Goal: Information Seeking & Learning: Compare options

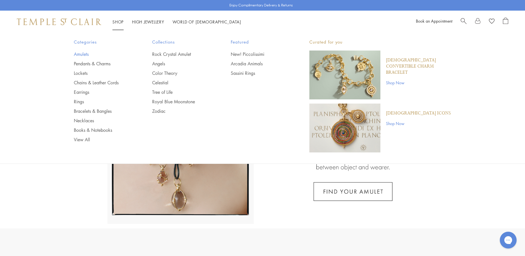
click at [79, 54] on link "Amulets" at bounding box center [102, 54] width 56 height 6
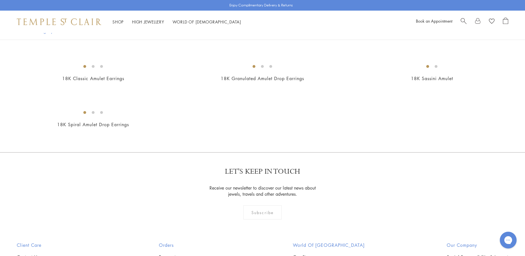
scroll to position [1062, 0]
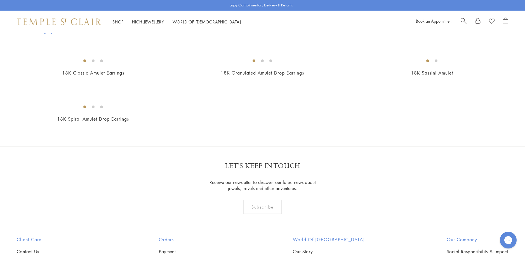
click at [0, 0] on img at bounding box center [0, 0] width 0 height 0
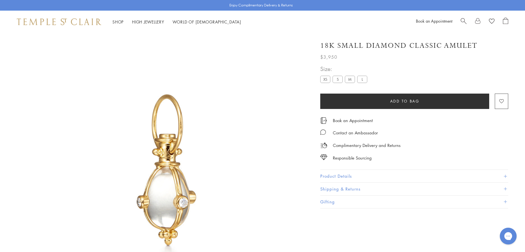
scroll to position [33, 0]
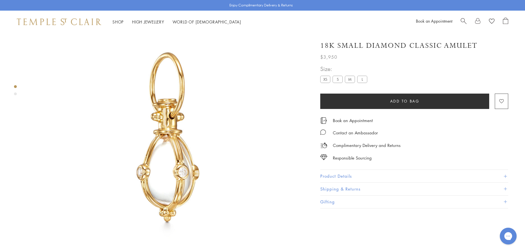
click at [333, 173] on button "Product Details" at bounding box center [414, 176] width 188 height 13
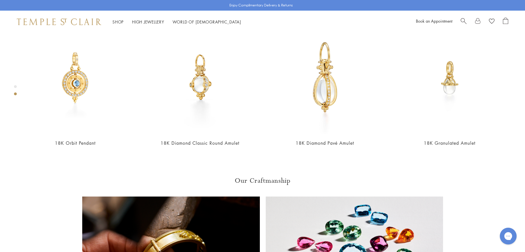
scroll to position [369, 0]
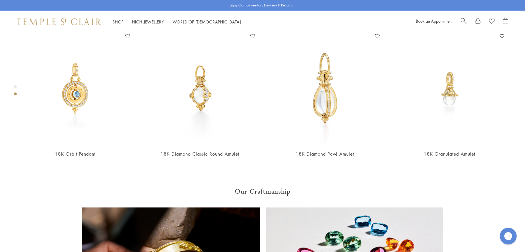
scroll to position [313, 0]
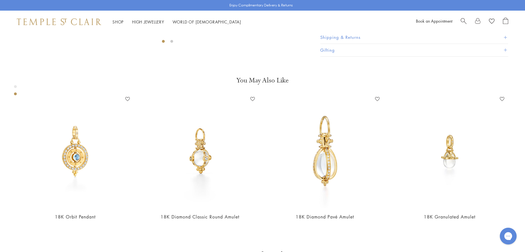
scroll to position [257, 0]
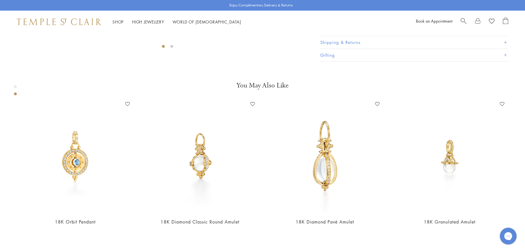
scroll to position [285, 0]
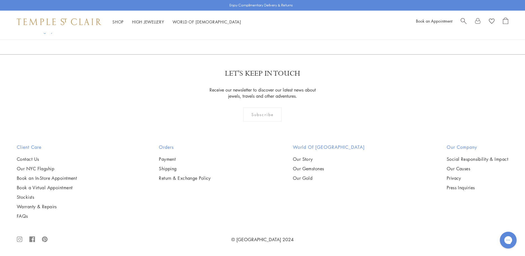
scroll to position [1231, 0]
click at [0, 0] on img at bounding box center [0, 0] width 0 height 0
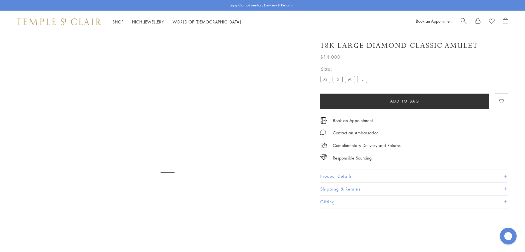
scroll to position [33, 0]
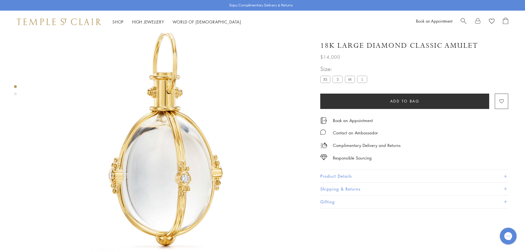
click at [328, 173] on button "Product Details" at bounding box center [414, 176] width 188 height 13
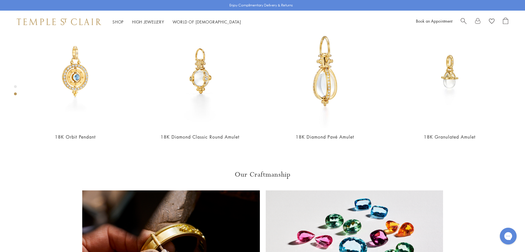
scroll to position [313, 0]
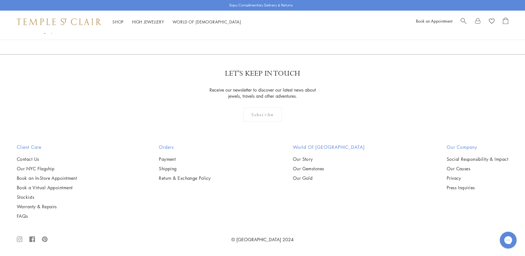
scroll to position [2014, 0]
click at [0, 0] on img at bounding box center [0, 0] width 0 height 0
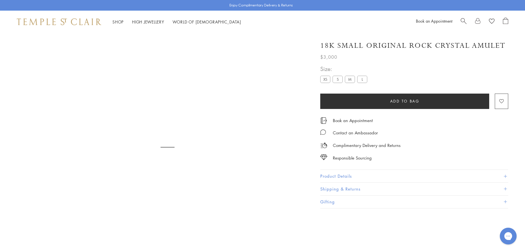
scroll to position [33, 0]
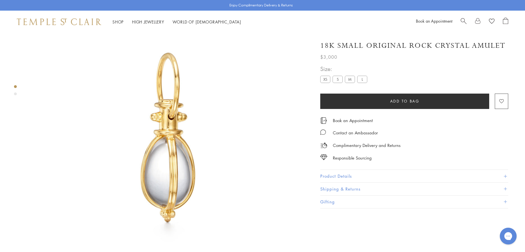
click at [333, 177] on button "Product Details" at bounding box center [414, 176] width 188 height 13
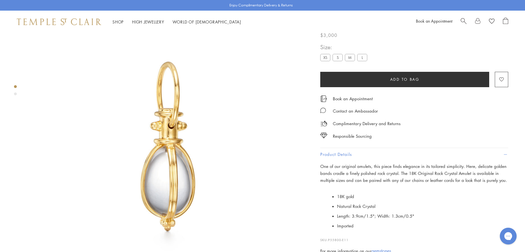
scroll to position [0, 0]
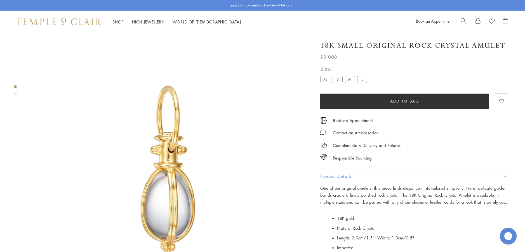
click at [352, 79] on label "M" at bounding box center [350, 79] width 10 height 7
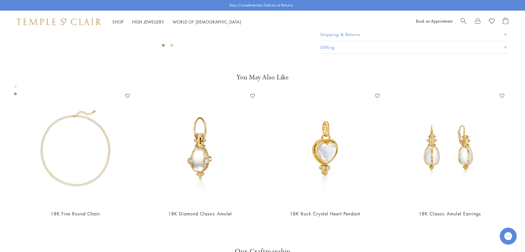
scroll to position [252, 0]
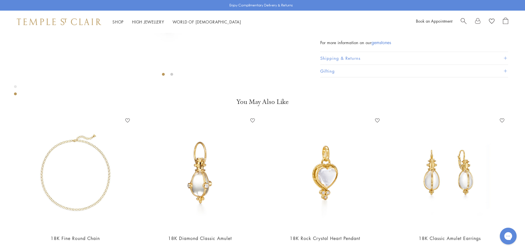
scroll to position [229, 0]
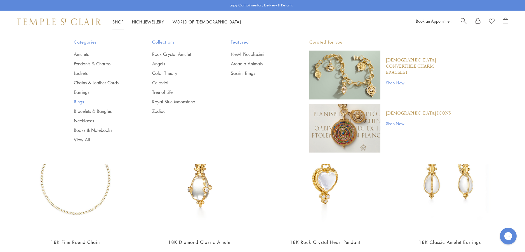
click at [79, 102] on link "Rings" at bounding box center [102, 102] width 56 height 6
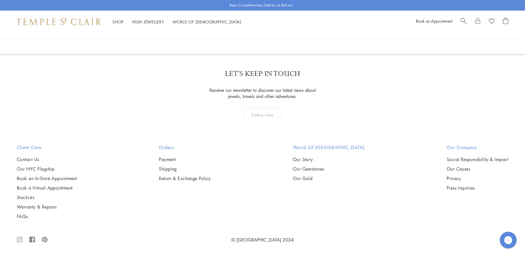
scroll to position [1118, 0]
click at [0, 0] on img at bounding box center [0, 0] width 0 height 0
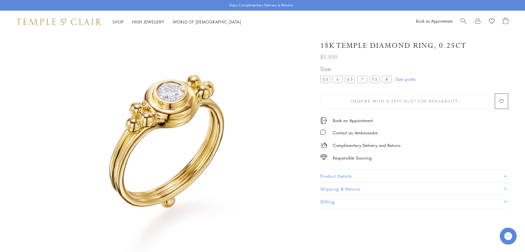
scroll to position [33, 0]
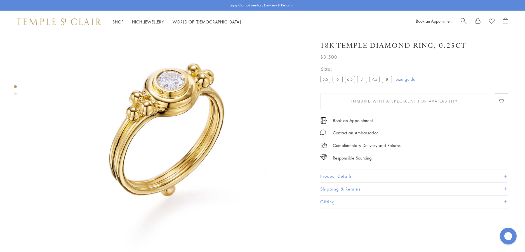
click at [325, 176] on button "Product Details" at bounding box center [414, 176] width 188 height 13
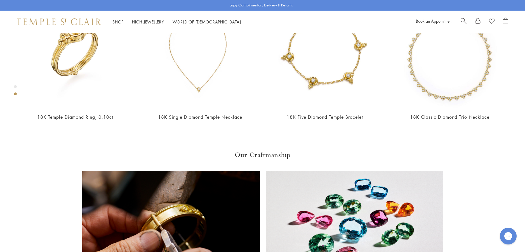
scroll to position [369, 0]
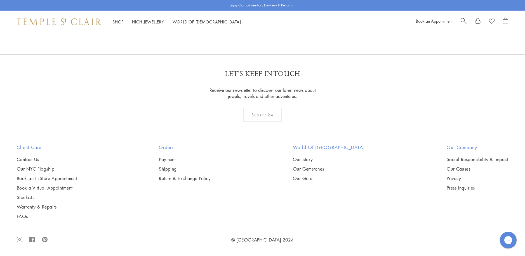
scroll to position [2768, 0]
click at [0, 0] on img at bounding box center [0, 0] width 0 height 0
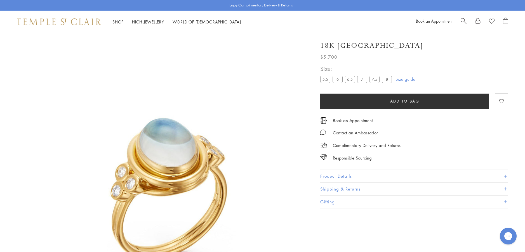
scroll to position [33, 0]
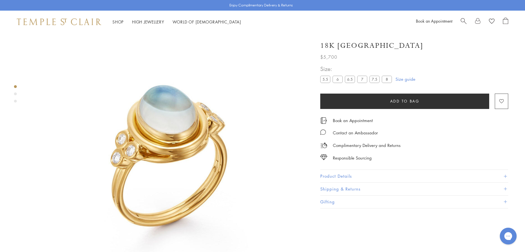
click at [326, 174] on button "Product Details" at bounding box center [414, 176] width 188 height 13
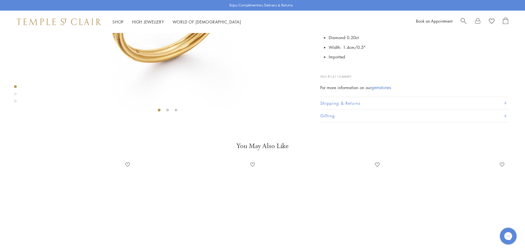
scroll to position [229, 0]
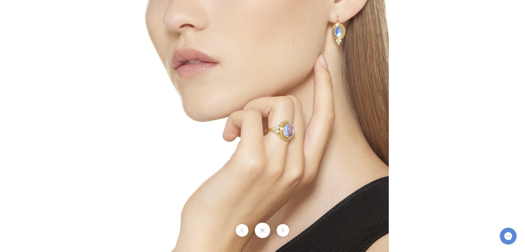
click at [338, 41] on img at bounding box center [262, 126] width 252 height 252
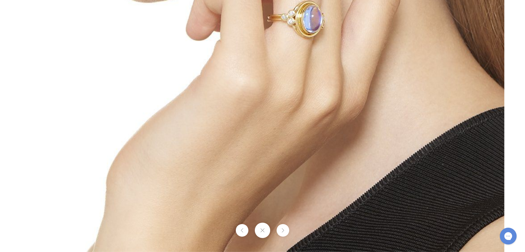
click at [259, 230] on button at bounding box center [262, 230] width 15 height 15
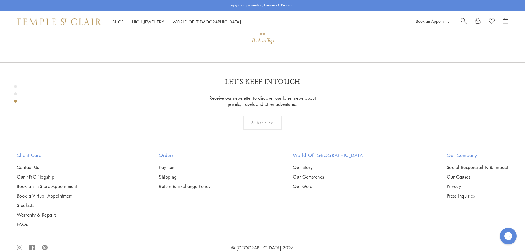
scroll to position [676, 0]
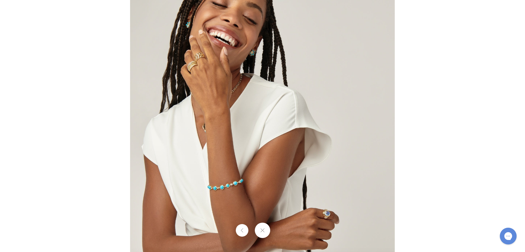
click at [318, 218] on img at bounding box center [262, 126] width 264 height 264
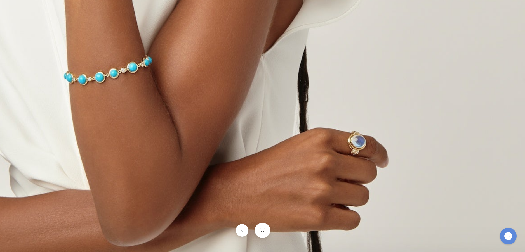
click at [257, 228] on button at bounding box center [262, 230] width 15 height 15
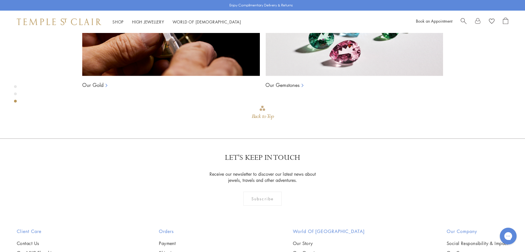
scroll to position [564, 0]
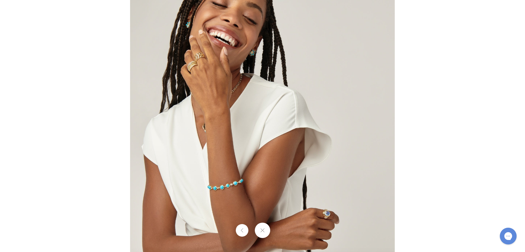
click at [189, 72] on img at bounding box center [262, 126] width 264 height 264
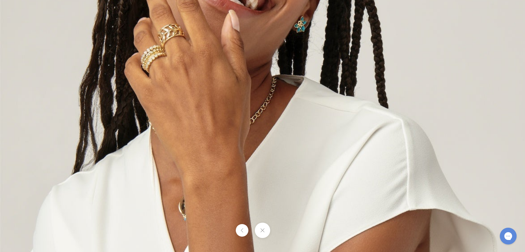
click at [265, 233] on button at bounding box center [262, 230] width 15 height 15
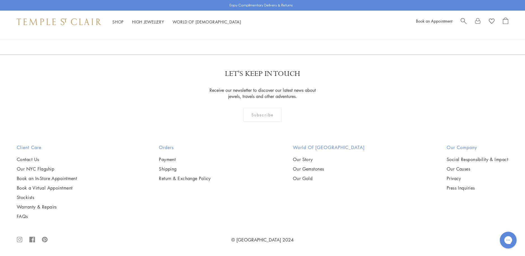
scroll to position [3131, 0]
click at [263, 32] on link "2" at bounding box center [263, 24] width 18 height 15
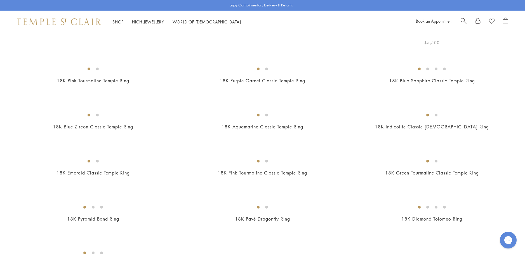
scroll to position [84, 0]
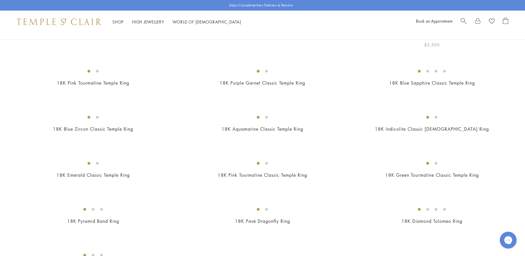
click at [0, 0] on img at bounding box center [0, 0] width 0 height 0
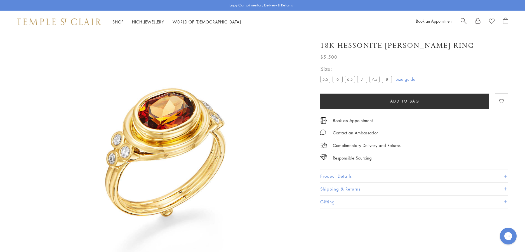
scroll to position [33, 0]
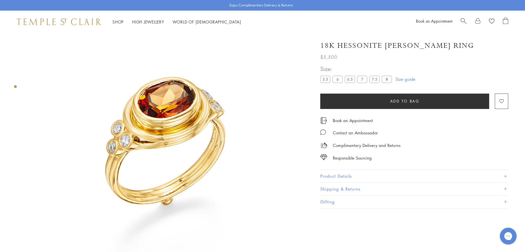
click at [171, 108] on img at bounding box center [167, 139] width 279 height 279
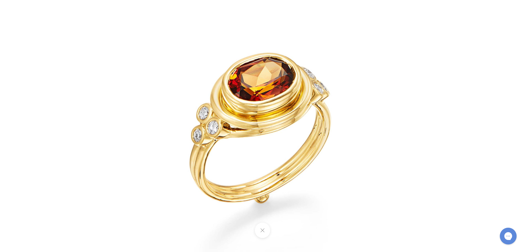
click at [263, 228] on button at bounding box center [262, 230] width 15 height 15
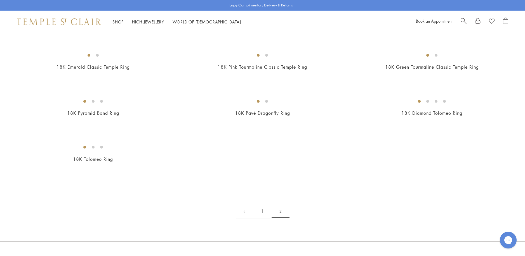
scroll to position [196, 0]
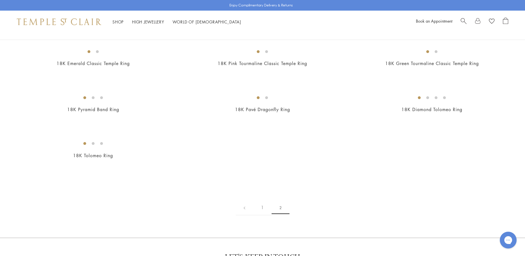
click at [0, 0] on img at bounding box center [0, 0] width 0 height 0
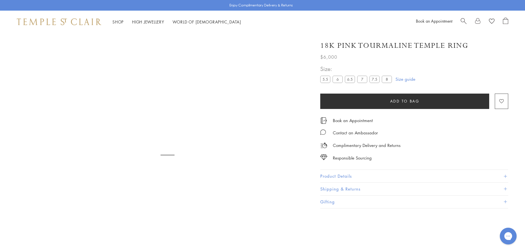
scroll to position [33, 0]
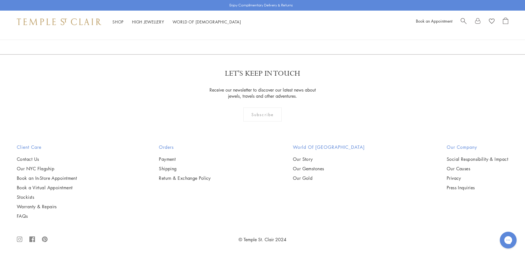
scroll to position [447, 0]
click at [0, 0] on img at bounding box center [0, 0] width 0 height 0
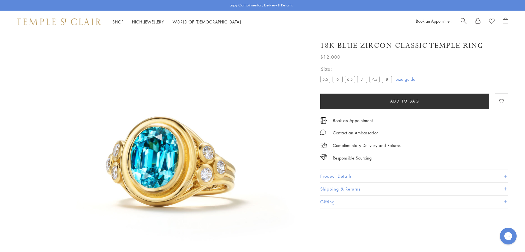
scroll to position [33, 0]
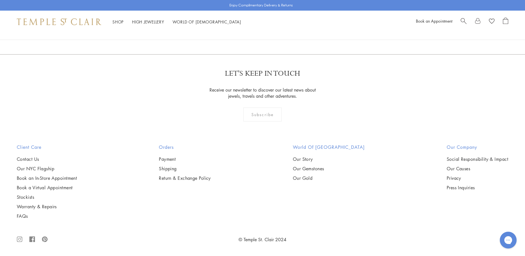
click at [0, 0] on img at bounding box center [0, 0] width 0 height 0
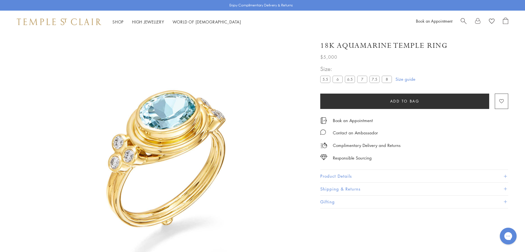
scroll to position [33, 0]
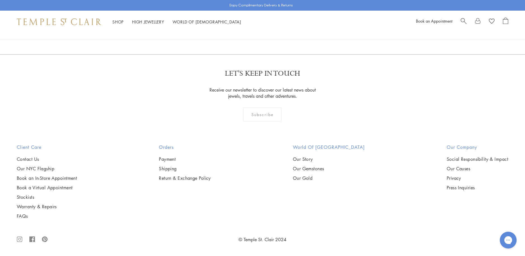
scroll to position [643, 0]
click at [0, 0] on img at bounding box center [0, 0] width 0 height 0
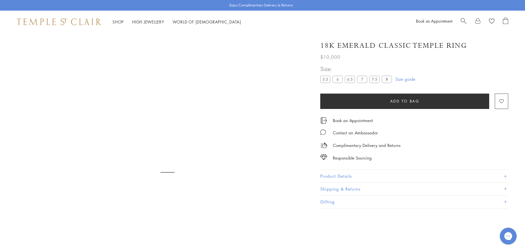
scroll to position [33, 0]
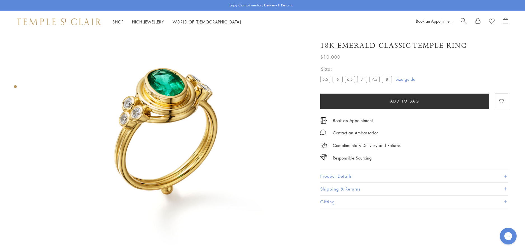
click at [335, 175] on button "Product Details" at bounding box center [414, 176] width 188 height 13
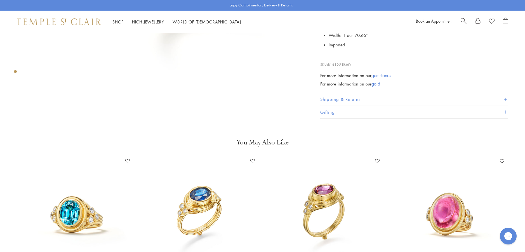
scroll to position [229, 0]
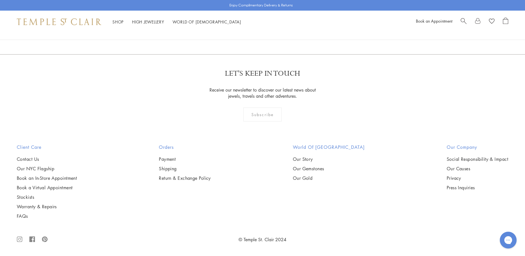
scroll to position [1174, 0]
click at [260, 32] on link "1" at bounding box center [262, 23] width 18 height 15
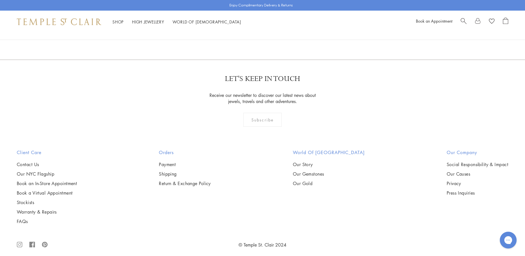
scroll to position [839, 0]
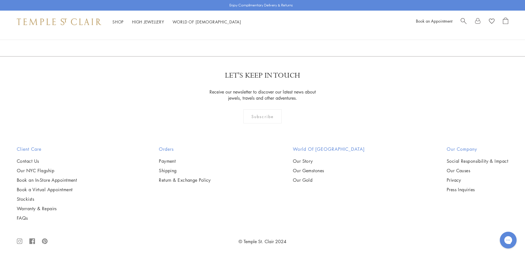
click at [0, 0] on img at bounding box center [0, 0] width 0 height 0
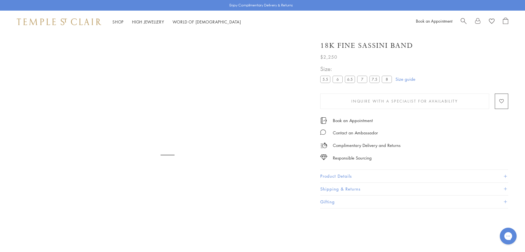
scroll to position [33, 0]
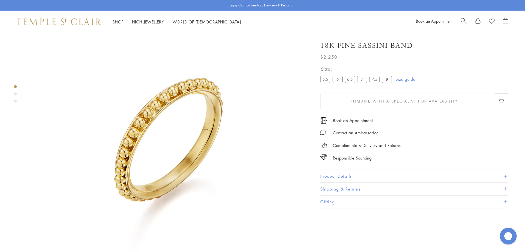
click at [331, 176] on button "Product Details" at bounding box center [414, 176] width 188 height 13
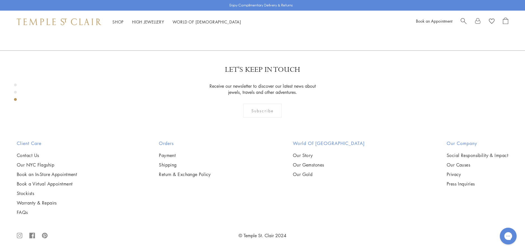
scroll to position [760, 0]
